Goal: Find specific page/section: Find specific page/section

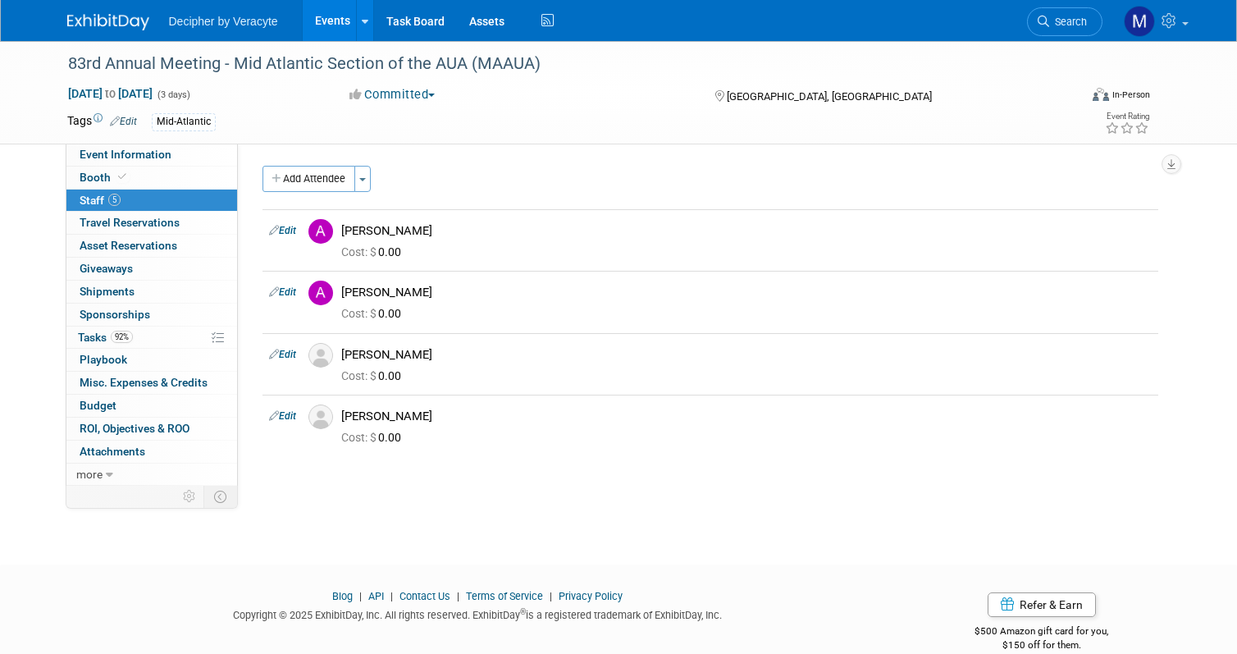
click at [337, 21] on link "Events" at bounding box center [333, 20] width 60 height 41
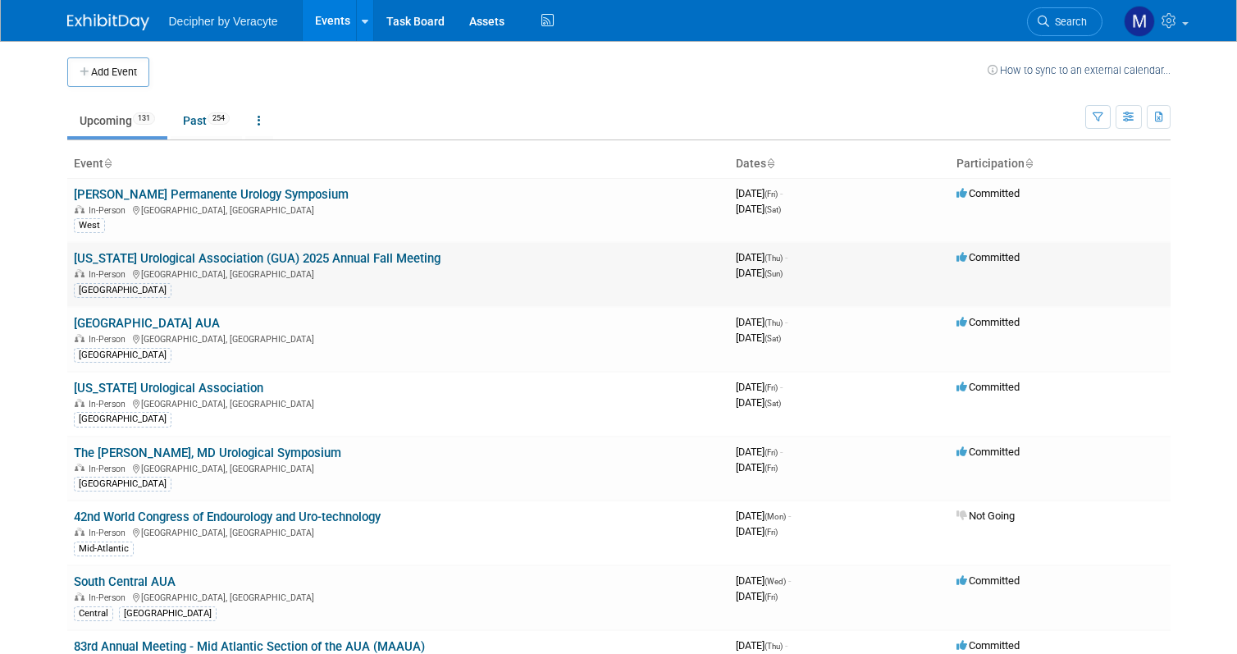
click at [1150, 250] on td "Committed" at bounding box center [1060, 274] width 221 height 65
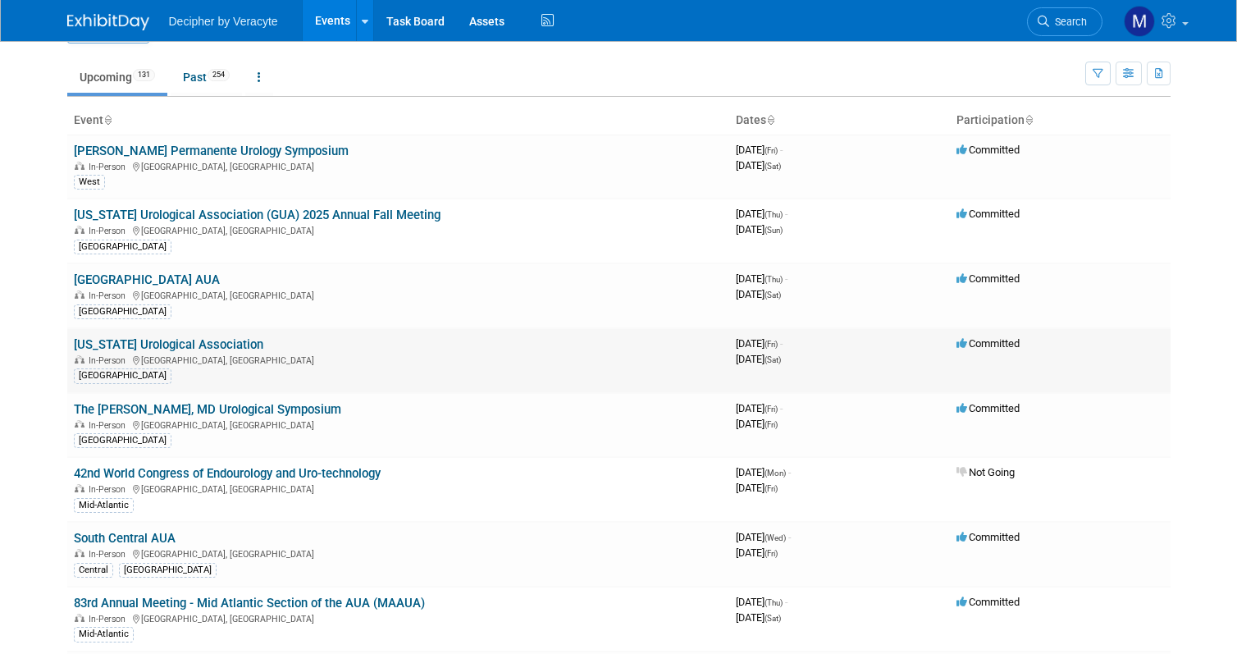
scroll to position [82, 0]
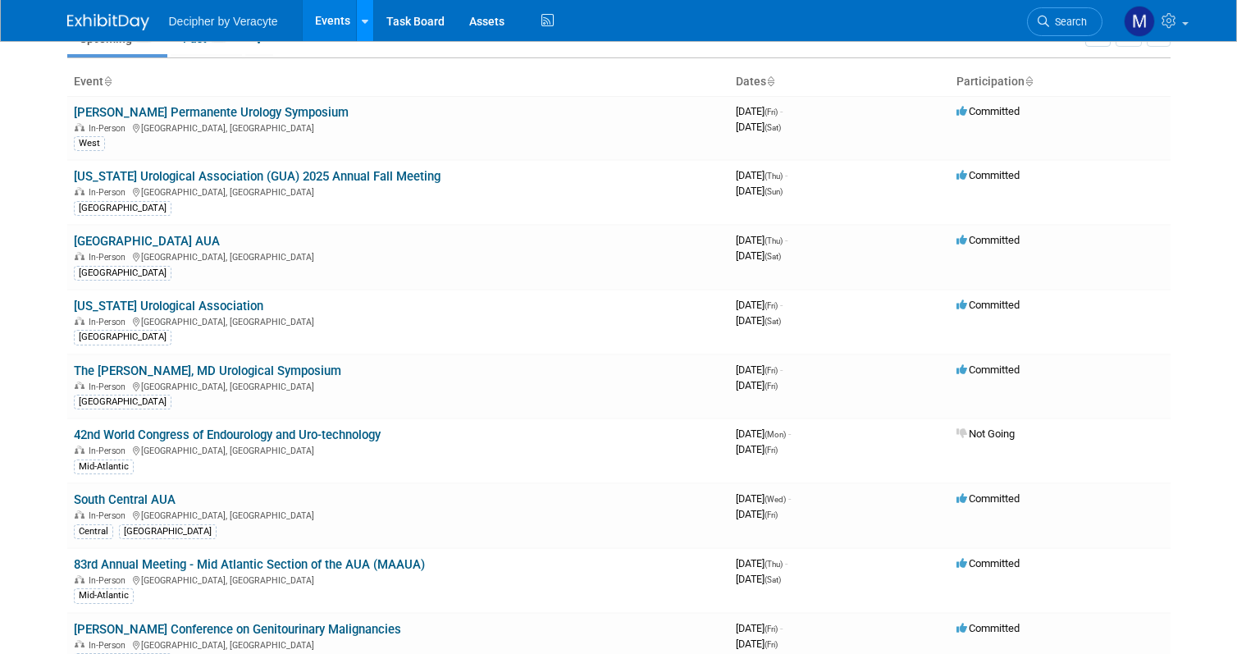
click at [363, 25] on icon at bounding box center [365, 21] width 7 height 11
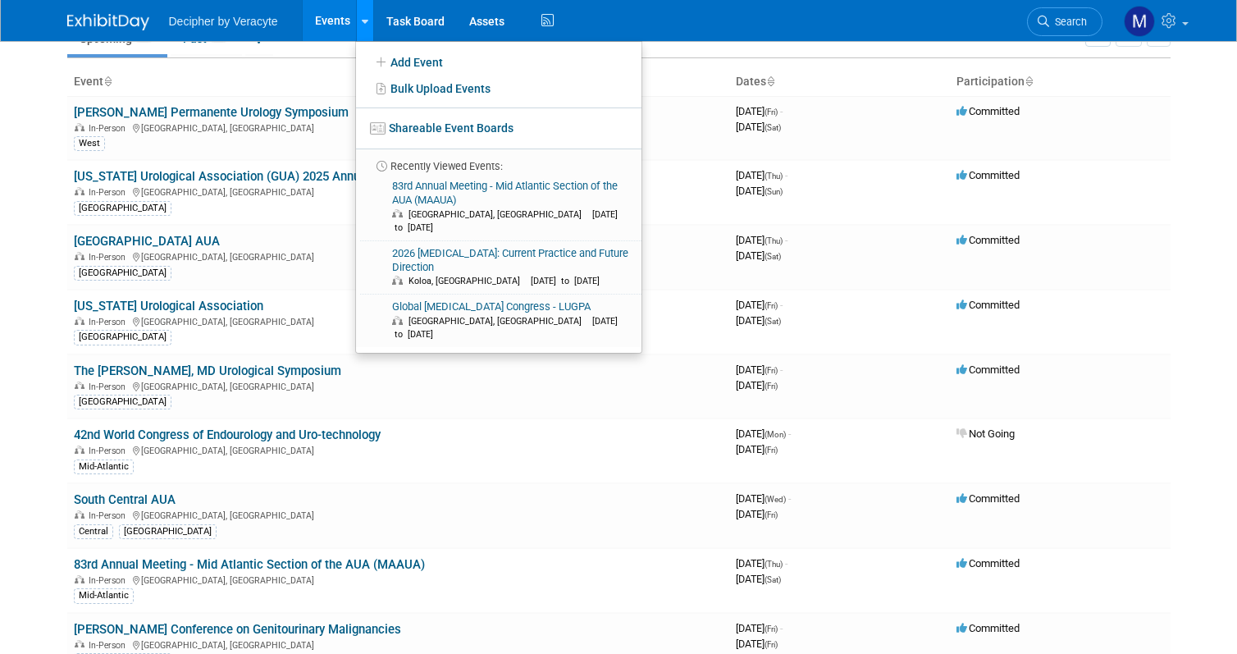
click at [363, 25] on icon at bounding box center [365, 21] width 7 height 11
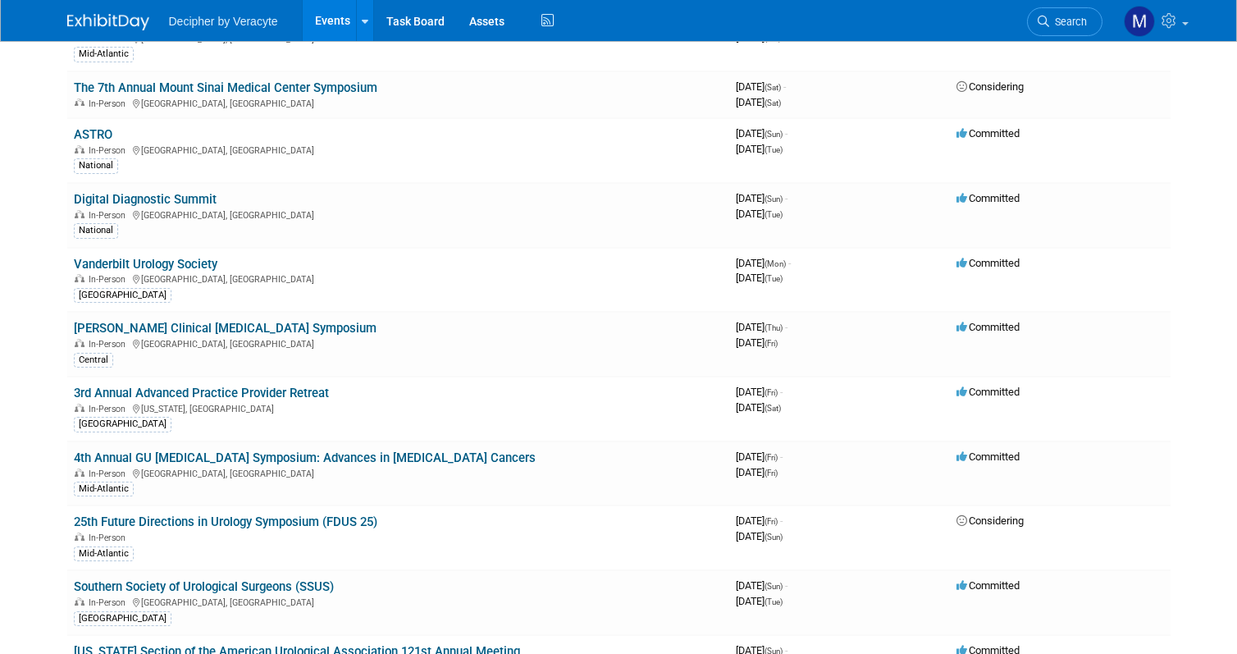
scroll to position [1577, 0]
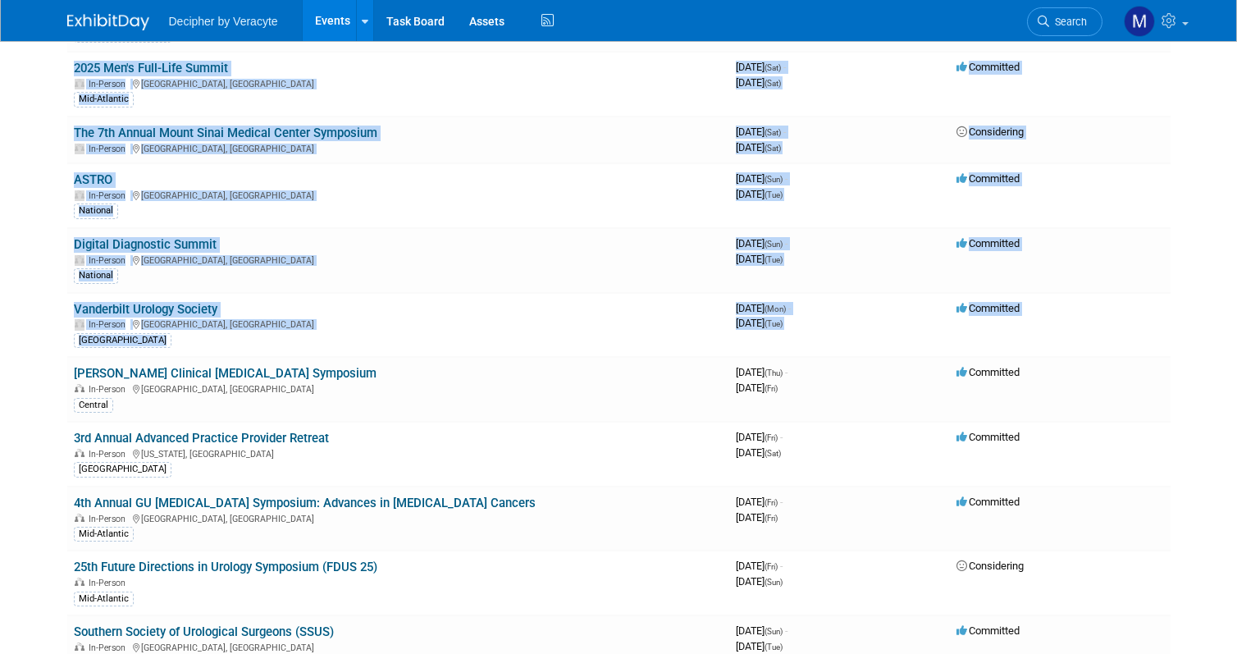
drag, startPoint x: 1083, startPoint y: 317, endPoint x: 1205, endPoint y: 388, distance: 140.9
drag, startPoint x: 1205, startPoint y: 388, endPoint x: 1209, endPoint y: 179, distance: 209.3
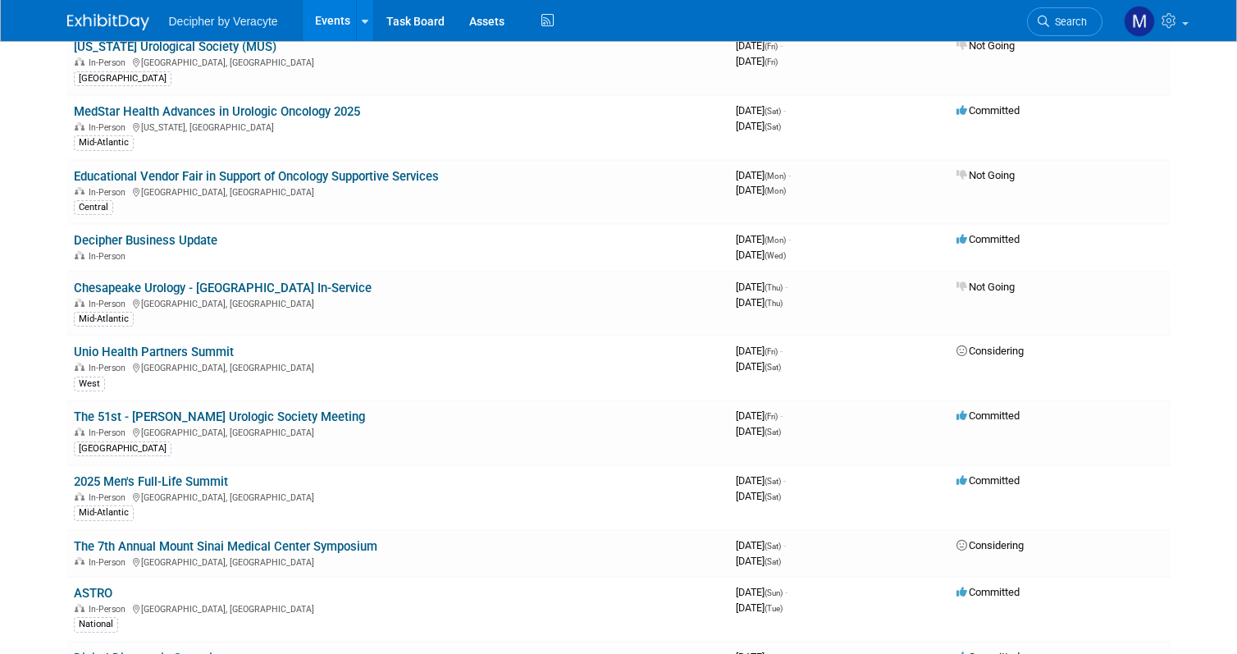
scroll to position [921, 0]
